Goal: Information Seeking & Learning: Learn about a topic

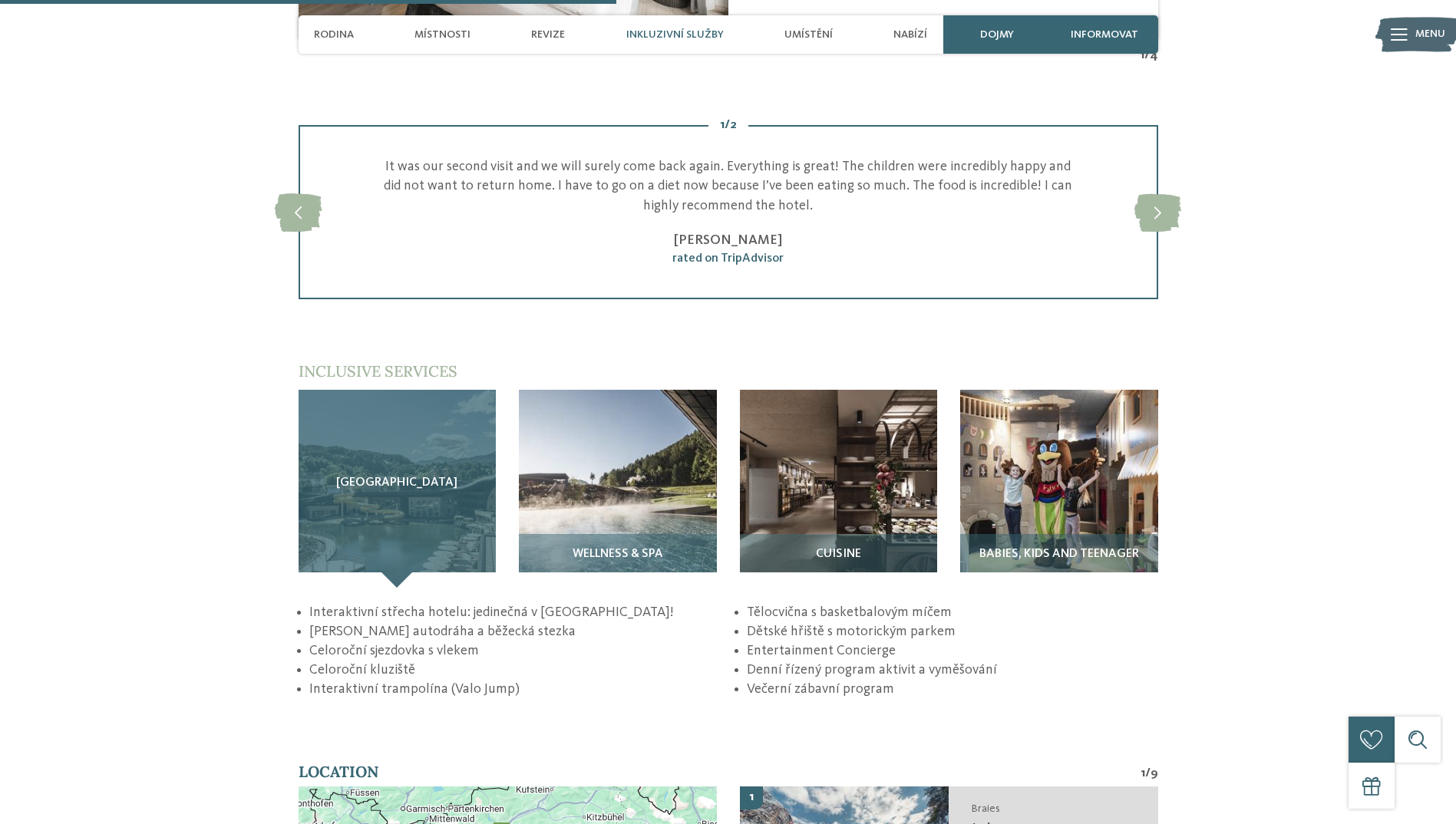
scroll to position [2225, 0]
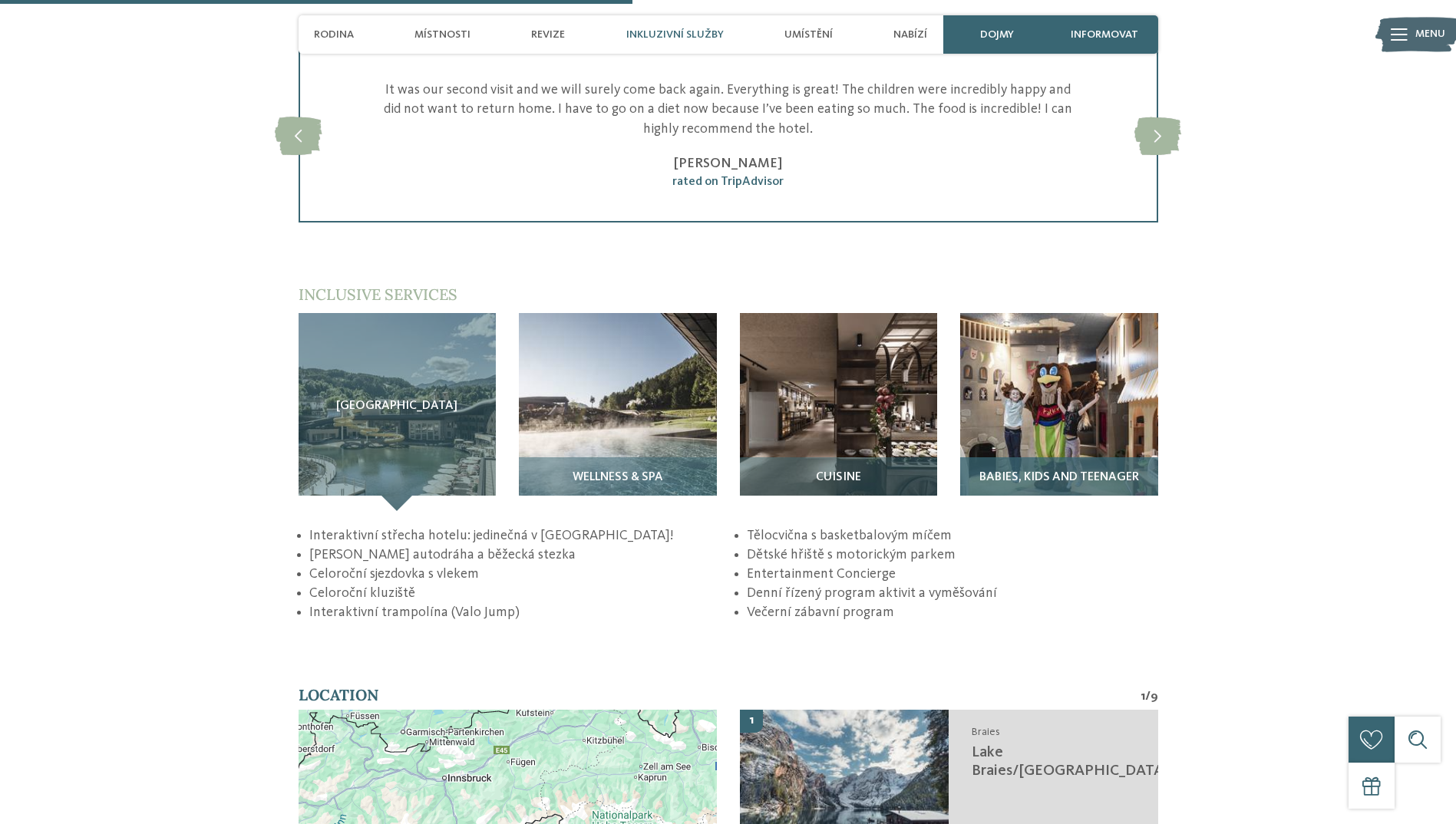
click at [1015, 425] on img at bounding box center [1059, 411] width 198 height 198
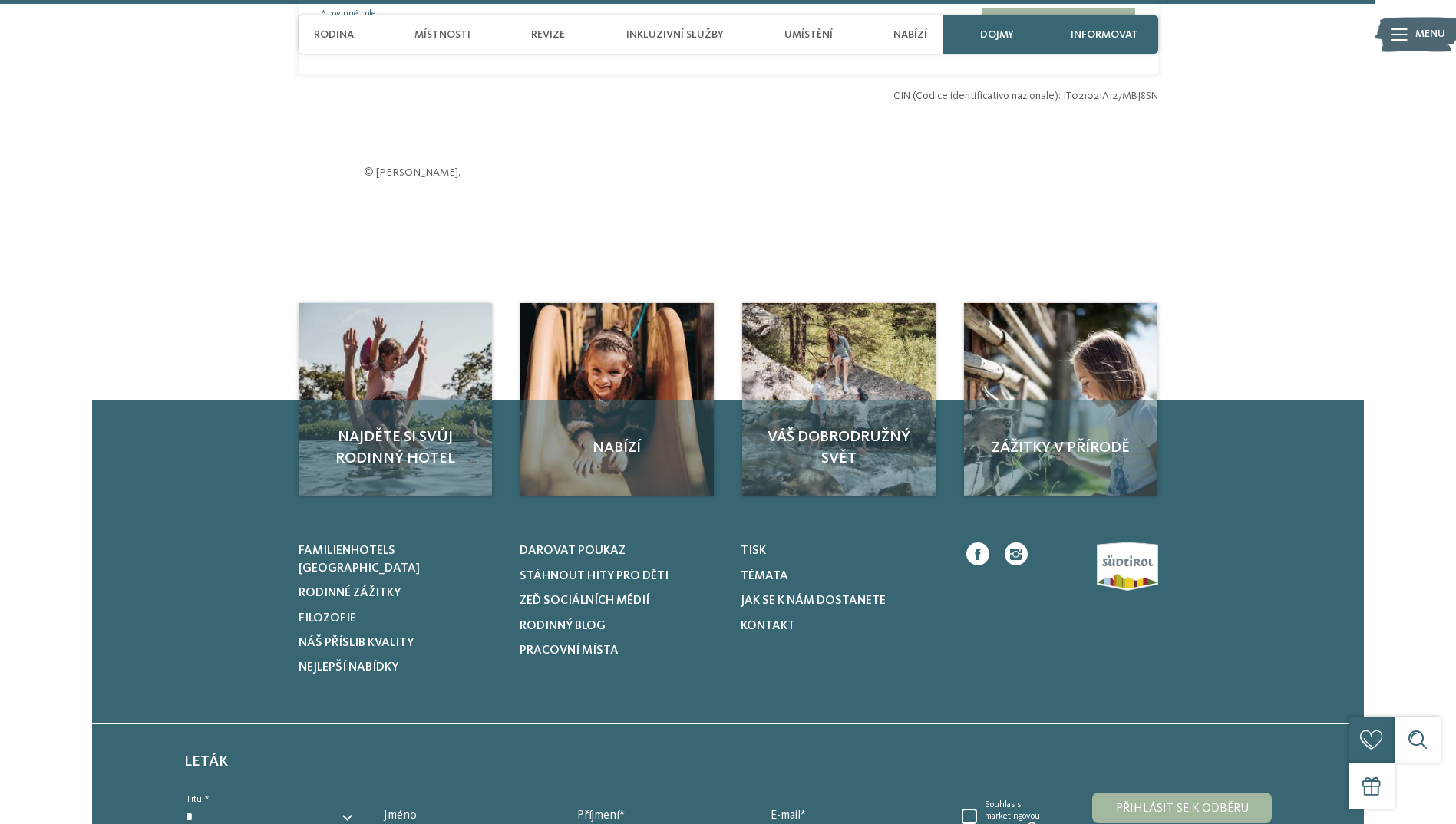
scroll to position [4987, 0]
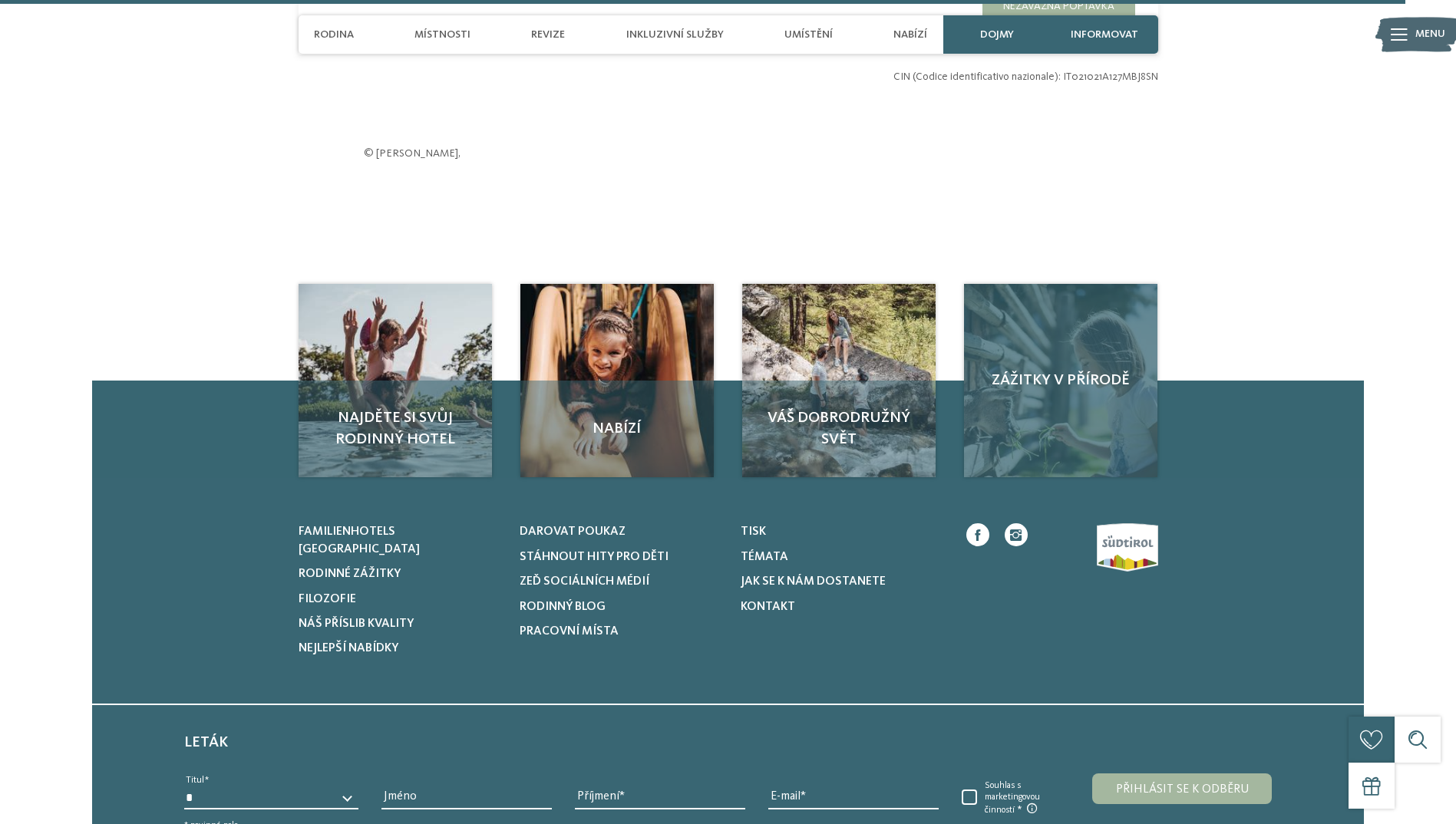
click at [1032, 402] on div "Zážitky v přírodě" at bounding box center [1060, 381] width 194 height 194
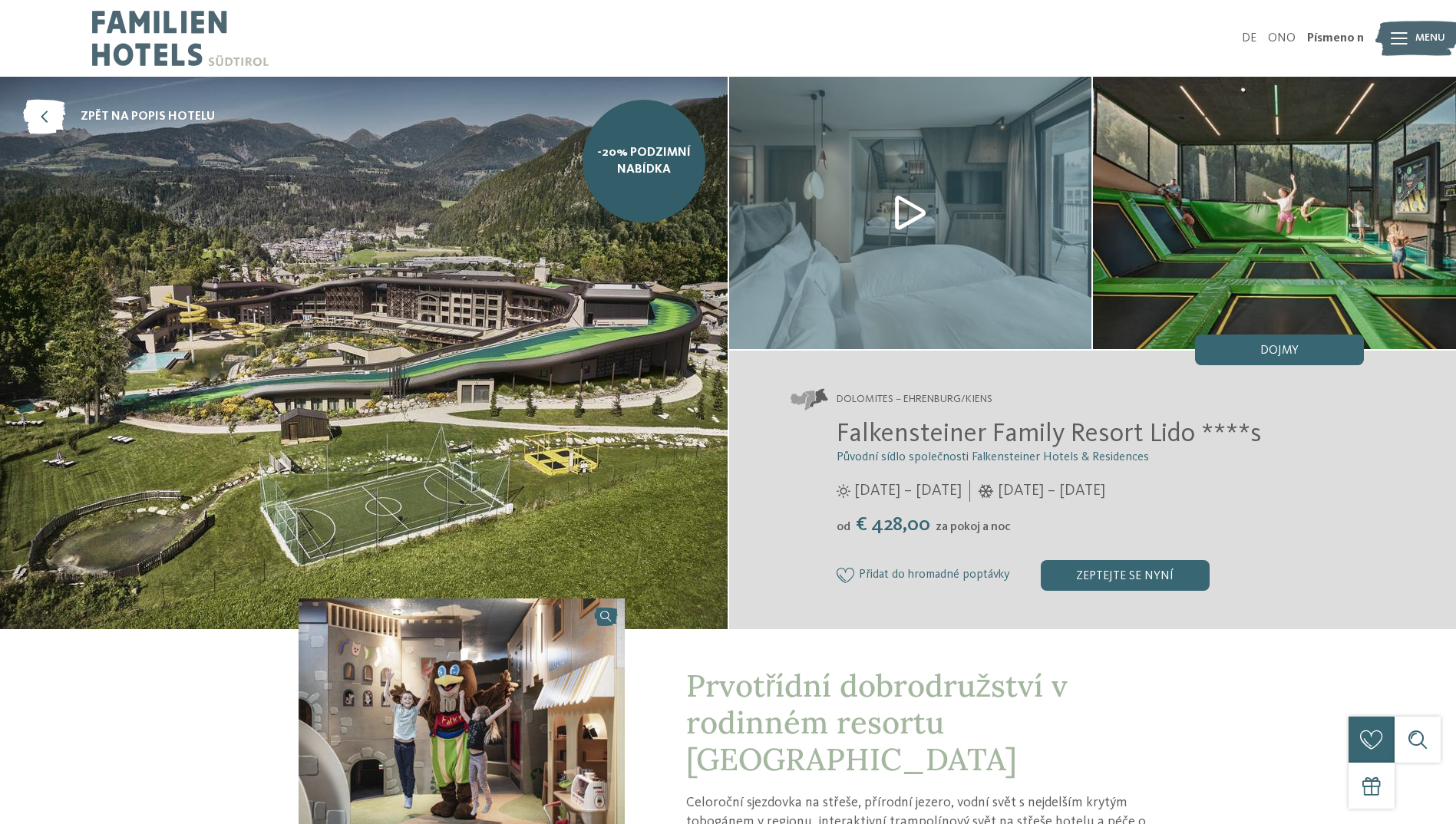
click at [891, 228] on img at bounding box center [910, 213] width 363 height 272
